Goal: Task Accomplishment & Management: Use online tool/utility

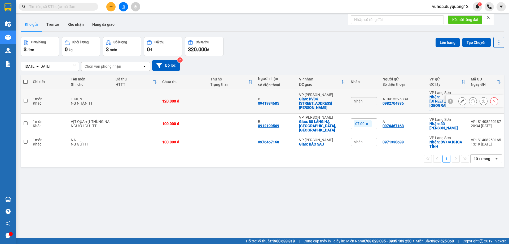
click at [27, 99] on input "checkbox" at bounding box center [26, 101] width 4 height 4
checkbox input "true"
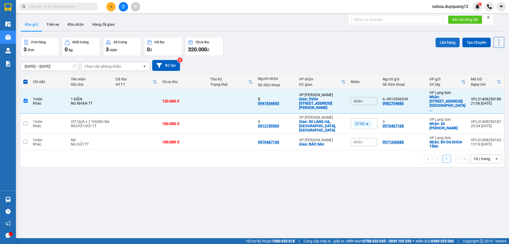
click at [442, 42] on button "Lên hàng" at bounding box center [448, 43] width 24 height 10
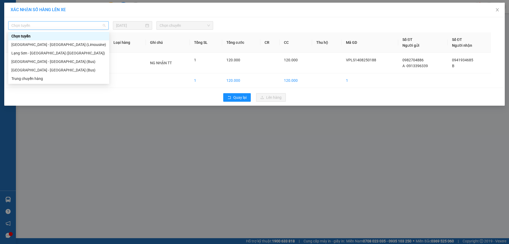
click at [48, 23] on span "Chọn tuyến" at bounding box center [58, 25] width 94 height 8
click at [50, 70] on div "[GEOGRAPHIC_DATA] - [GEOGRAPHIC_DATA] (Bus)" at bounding box center [58, 70] width 95 height 6
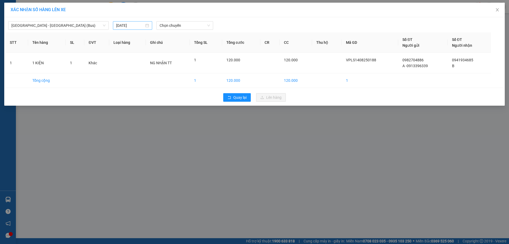
click at [147, 26] on div "[DATE]" at bounding box center [132, 26] width 33 height 6
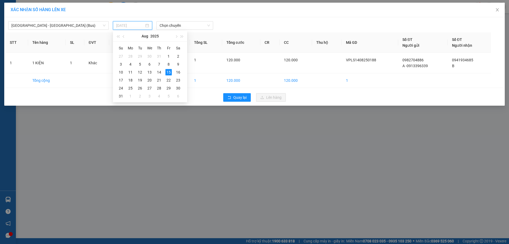
type input "[DATE]"
click at [168, 73] on div "15" at bounding box center [168, 72] width 6 height 6
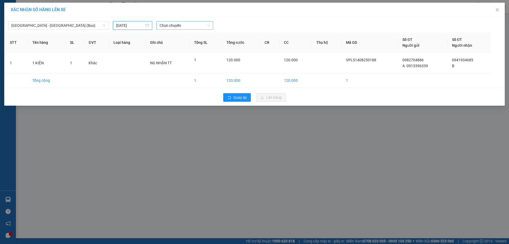
click at [210, 27] on span "Chọn chuyến" at bounding box center [185, 25] width 50 height 8
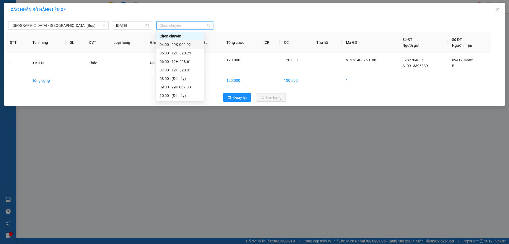
click at [190, 42] on div "04:00 - 29K-060.92" at bounding box center [180, 45] width 41 height 6
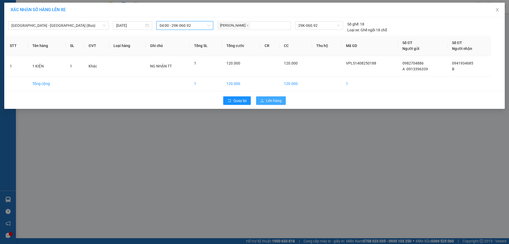
click at [274, 100] on span "Lên hàng" at bounding box center [273, 101] width 15 height 6
